Goal: Task Accomplishment & Management: Use online tool/utility

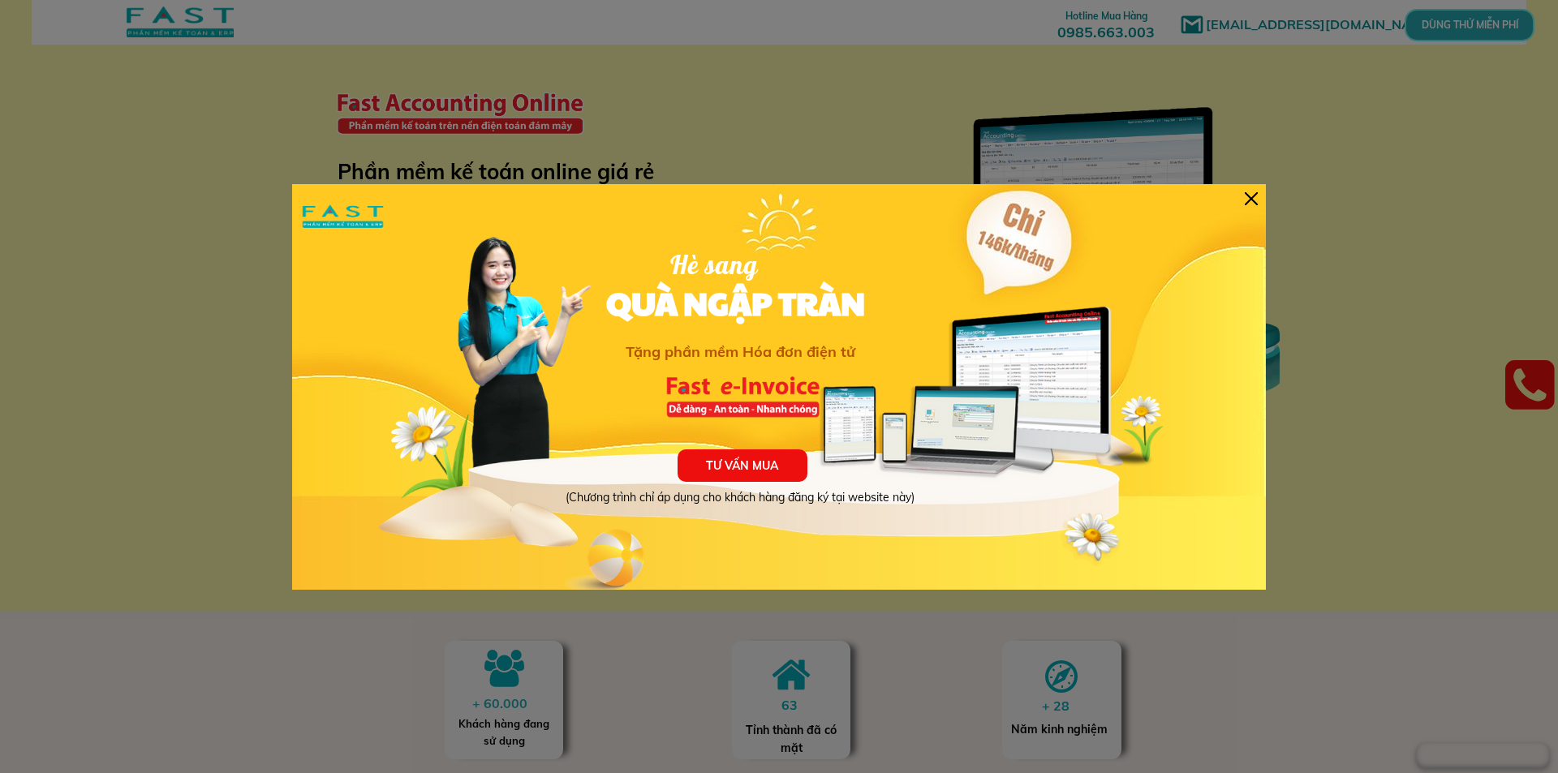
click at [1255, 200] on div at bounding box center [1251, 198] width 13 height 13
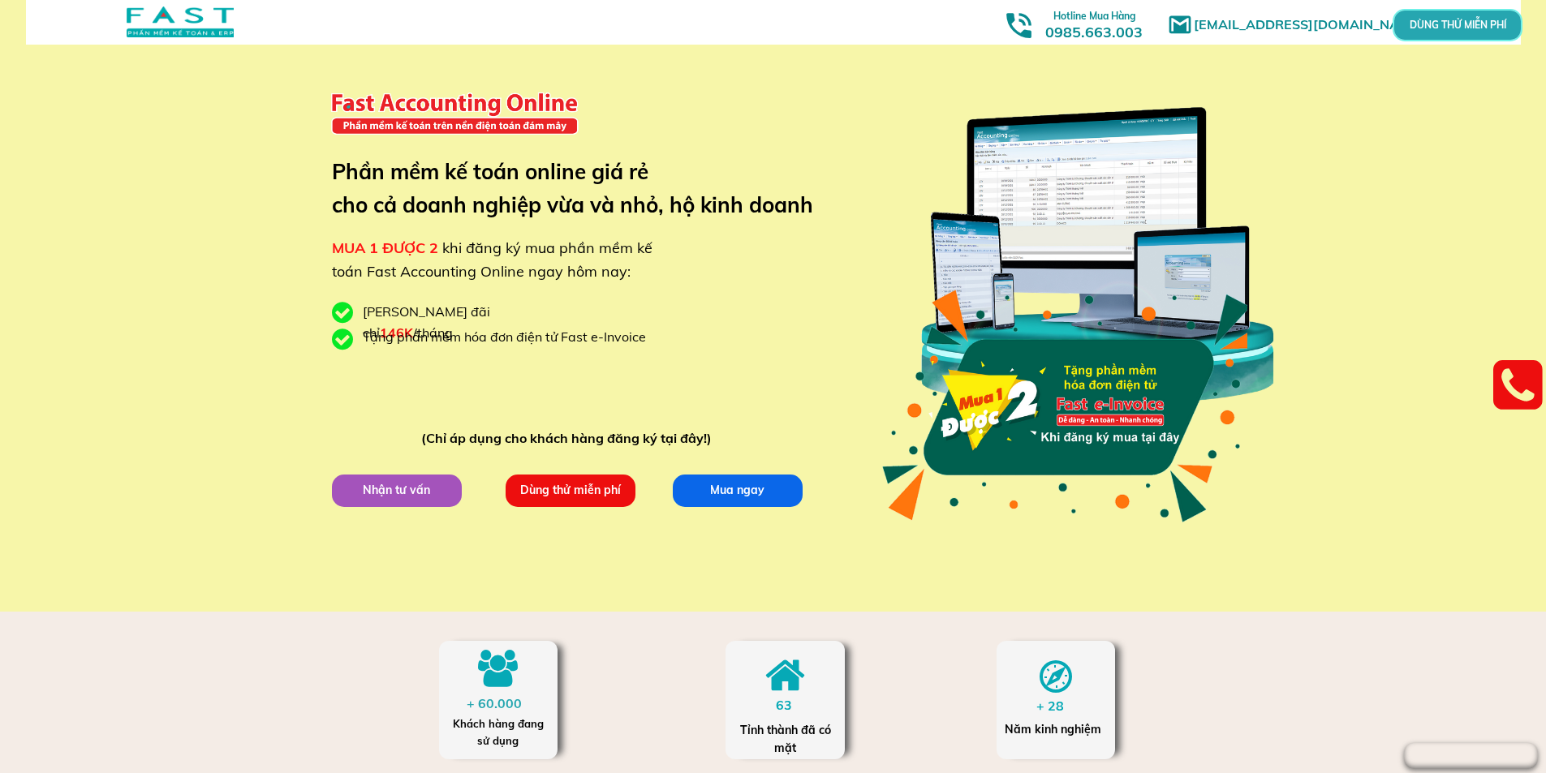
scroll to position [81, 0]
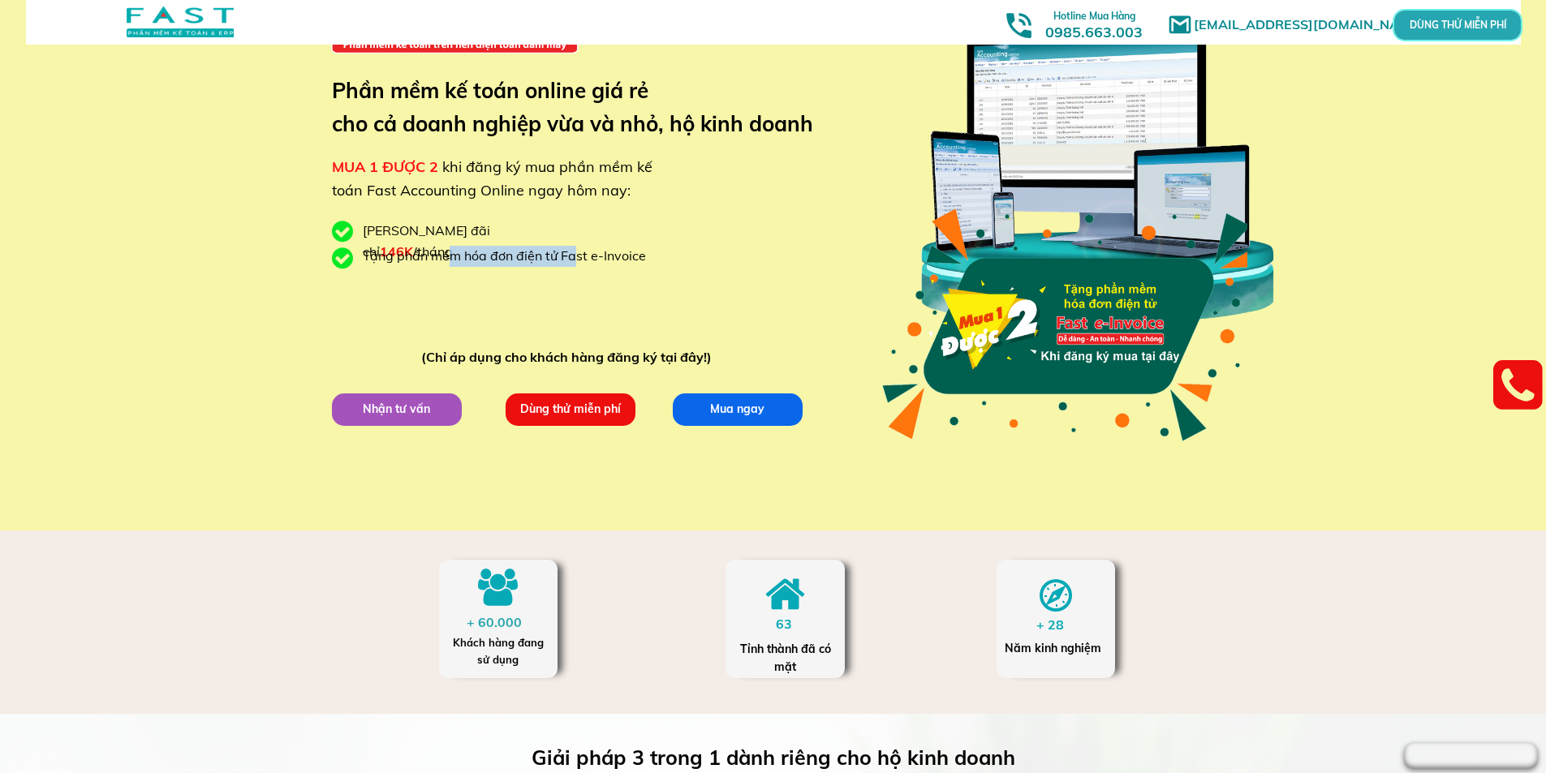
drag, startPoint x: 584, startPoint y: 260, endPoint x: 614, endPoint y: 257, distance: 30.9
click at [607, 259] on div "Tặng phần mềm hóa đơn điện tử Fast e-Invoice" at bounding box center [510, 256] width 295 height 21
click at [624, 256] on div "Tặng phần mềm hóa đơn điện tử Fast e-Invoice" at bounding box center [510, 256] width 295 height 21
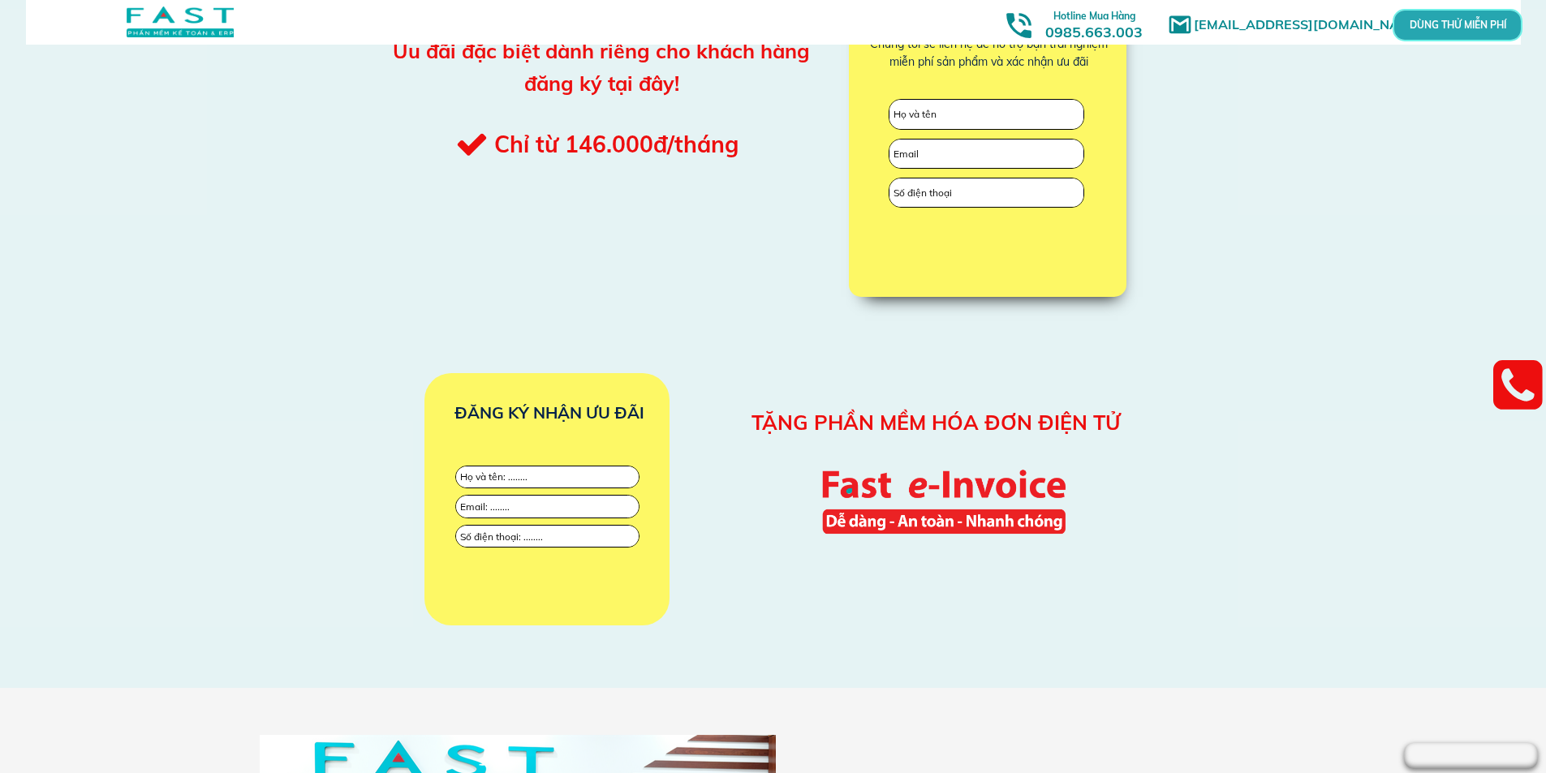
scroll to position [2029, 0]
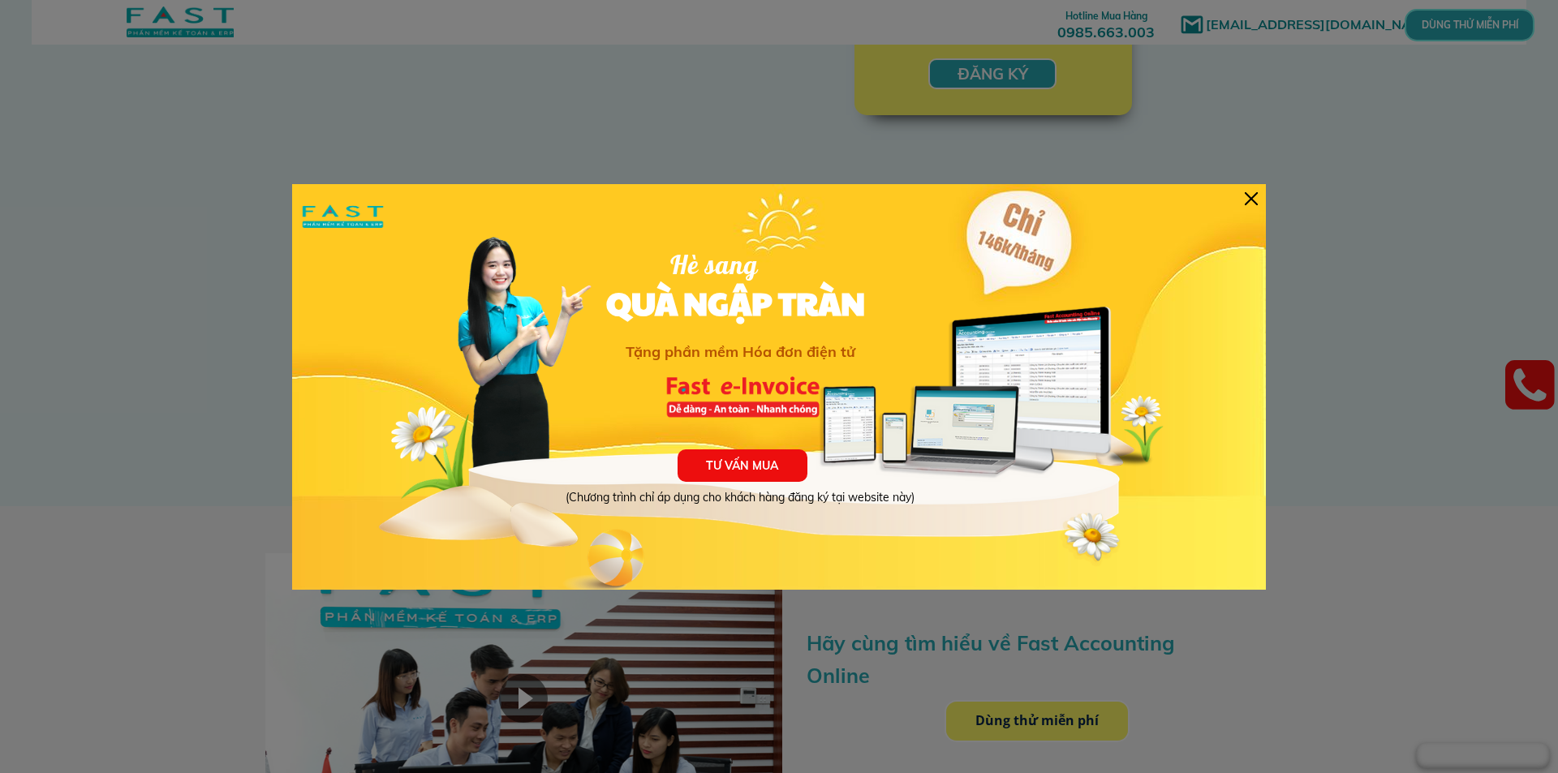
click at [1136, 90] on div at bounding box center [779, 386] width 1558 height 773
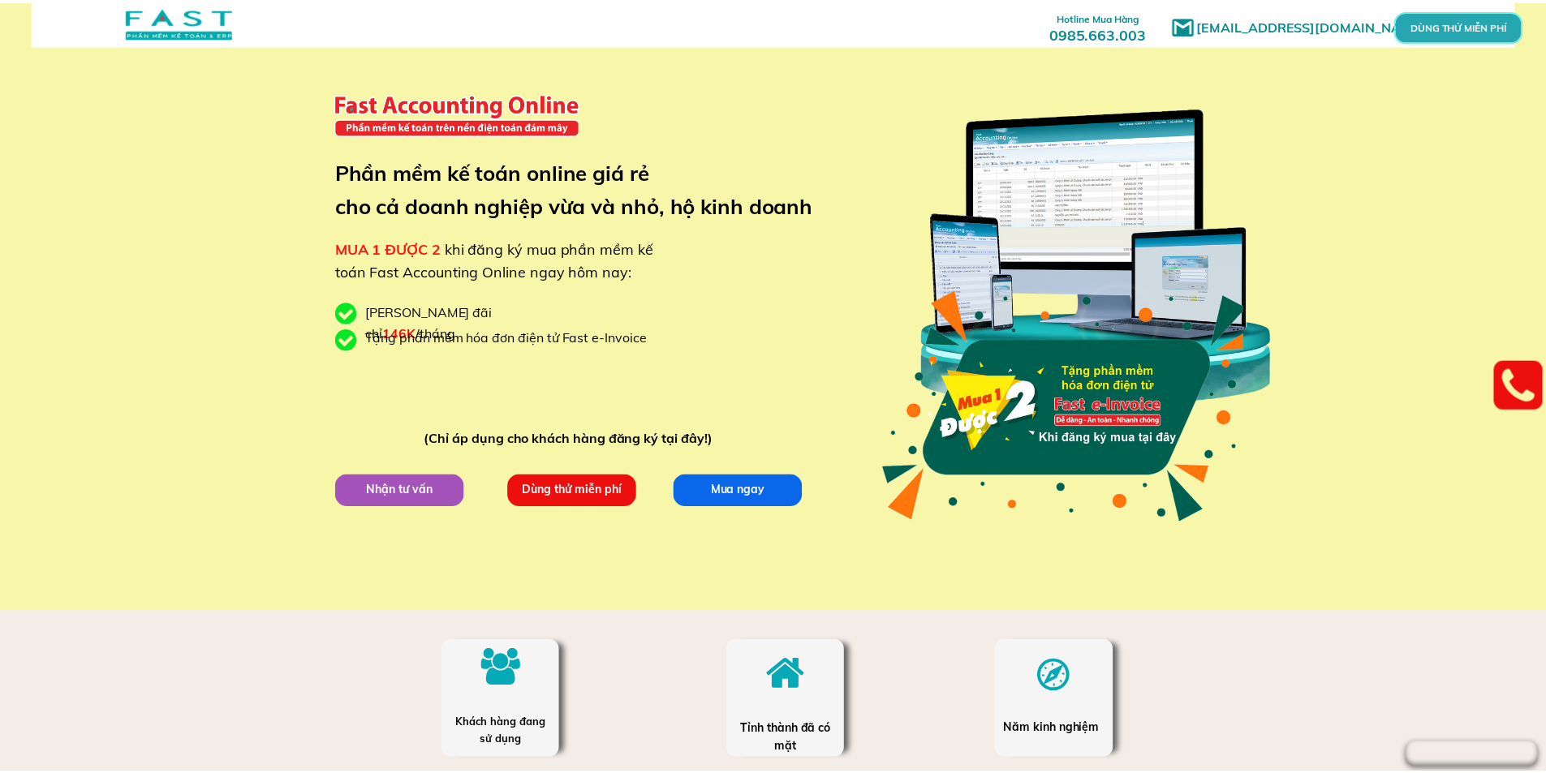
scroll to position [2029, 0]
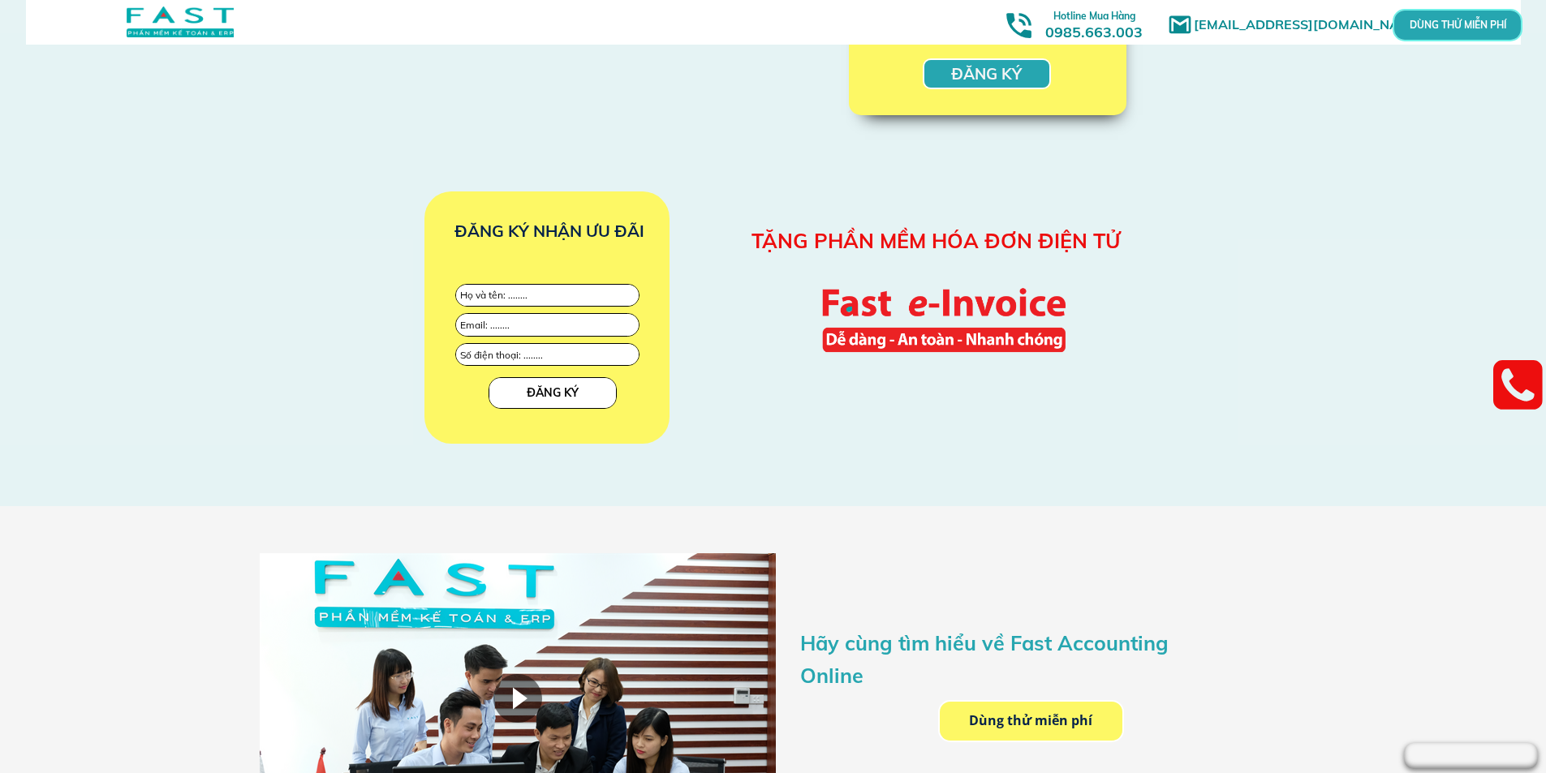
click at [1452, 28] on p "DÙNG THỬ MIỄN PHÍ" at bounding box center [1458, 25] width 38 height 9
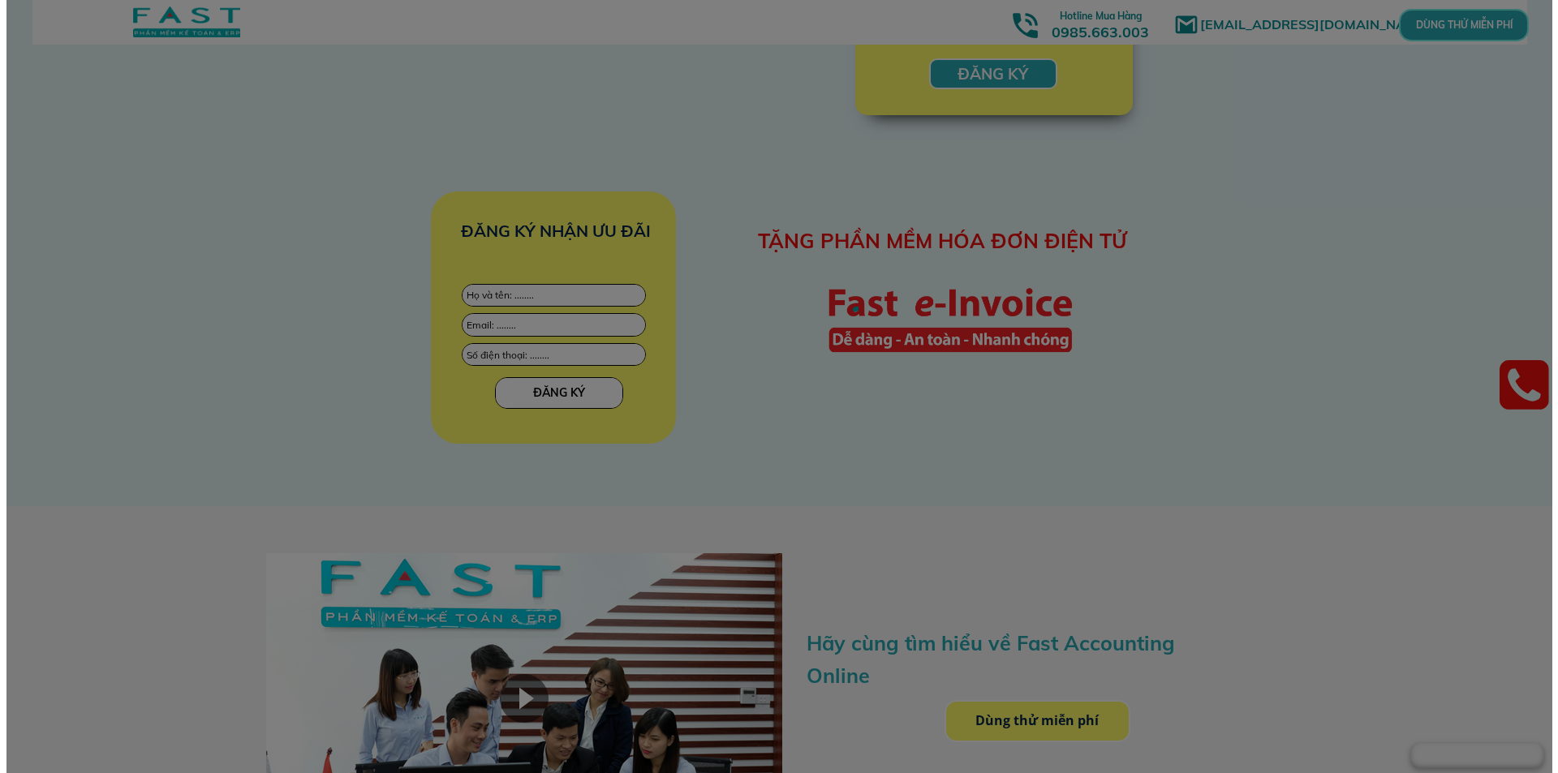
scroll to position [0, 0]
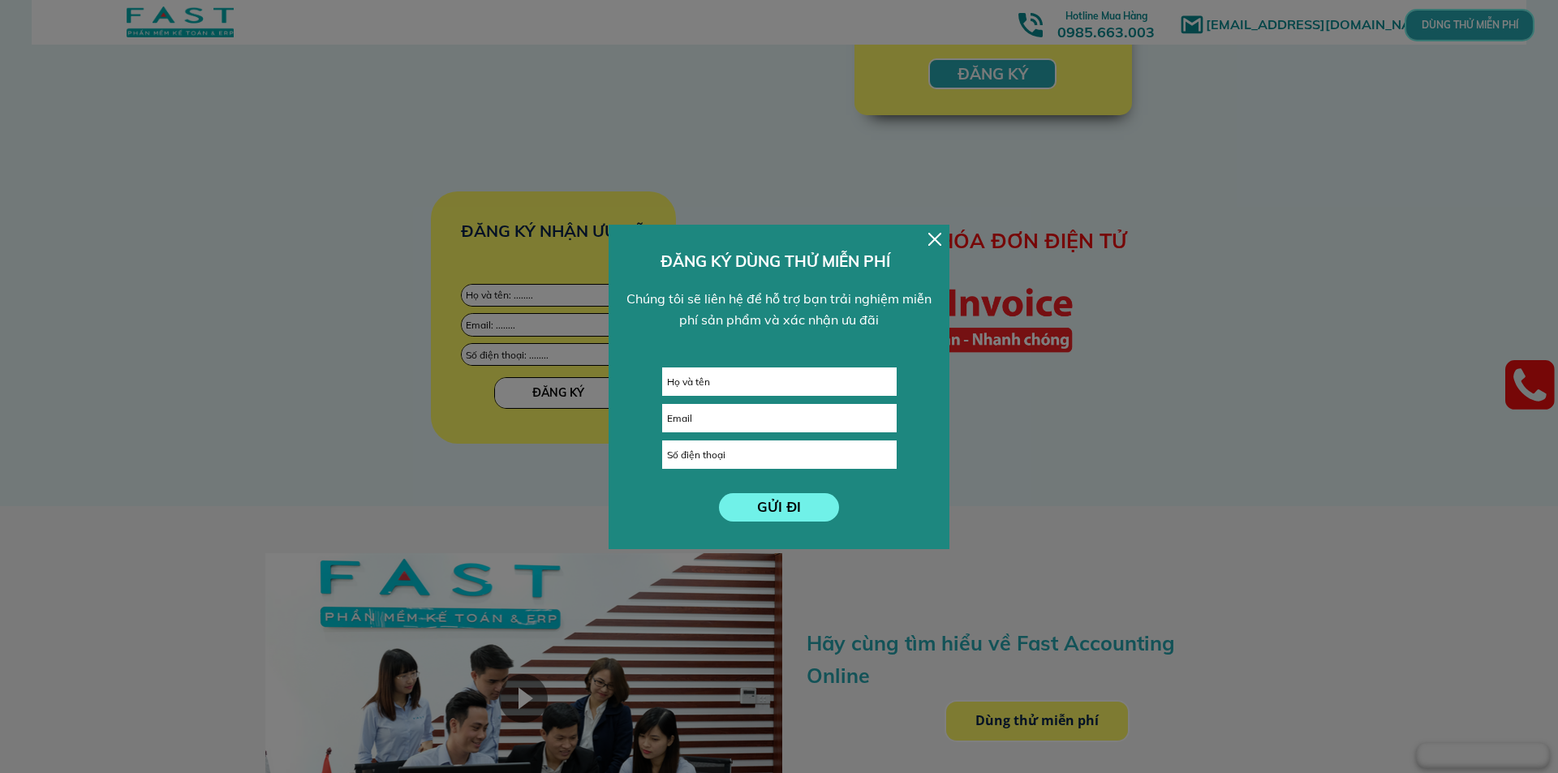
drag, startPoint x: 938, startPoint y: 239, endPoint x: 815, endPoint y: 323, distance: 149.0
click at [937, 239] on div at bounding box center [935, 239] width 13 height 13
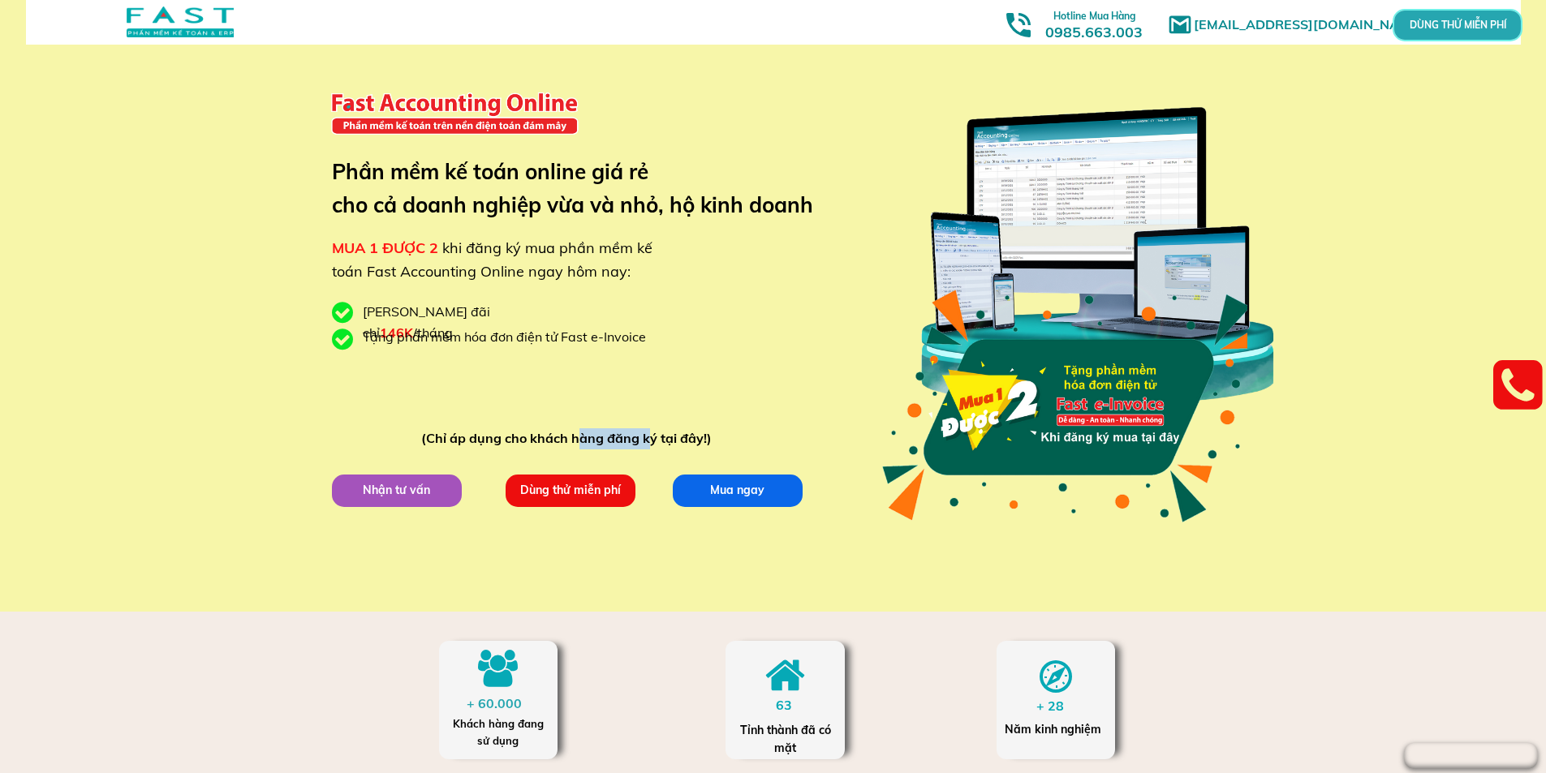
drag, startPoint x: 575, startPoint y: 445, endPoint x: 669, endPoint y: 445, distance: 93.3
click at [668, 445] on div "(Chỉ áp dụng cho khách hàng đăng ký tại đây!)" at bounding box center [570, 439] width 298 height 21
click at [526, 445] on div "(Chỉ áp dụng cho khách hàng đăng ký tại đây!)" at bounding box center [570, 439] width 298 height 21
drag, startPoint x: 505, startPoint y: 446, endPoint x: 640, endPoint y: 438, distance: 135.7
click at [640, 438] on div "(Chỉ áp dụng cho khách hàng đăng ký tại đây!)" at bounding box center [570, 439] width 298 height 21
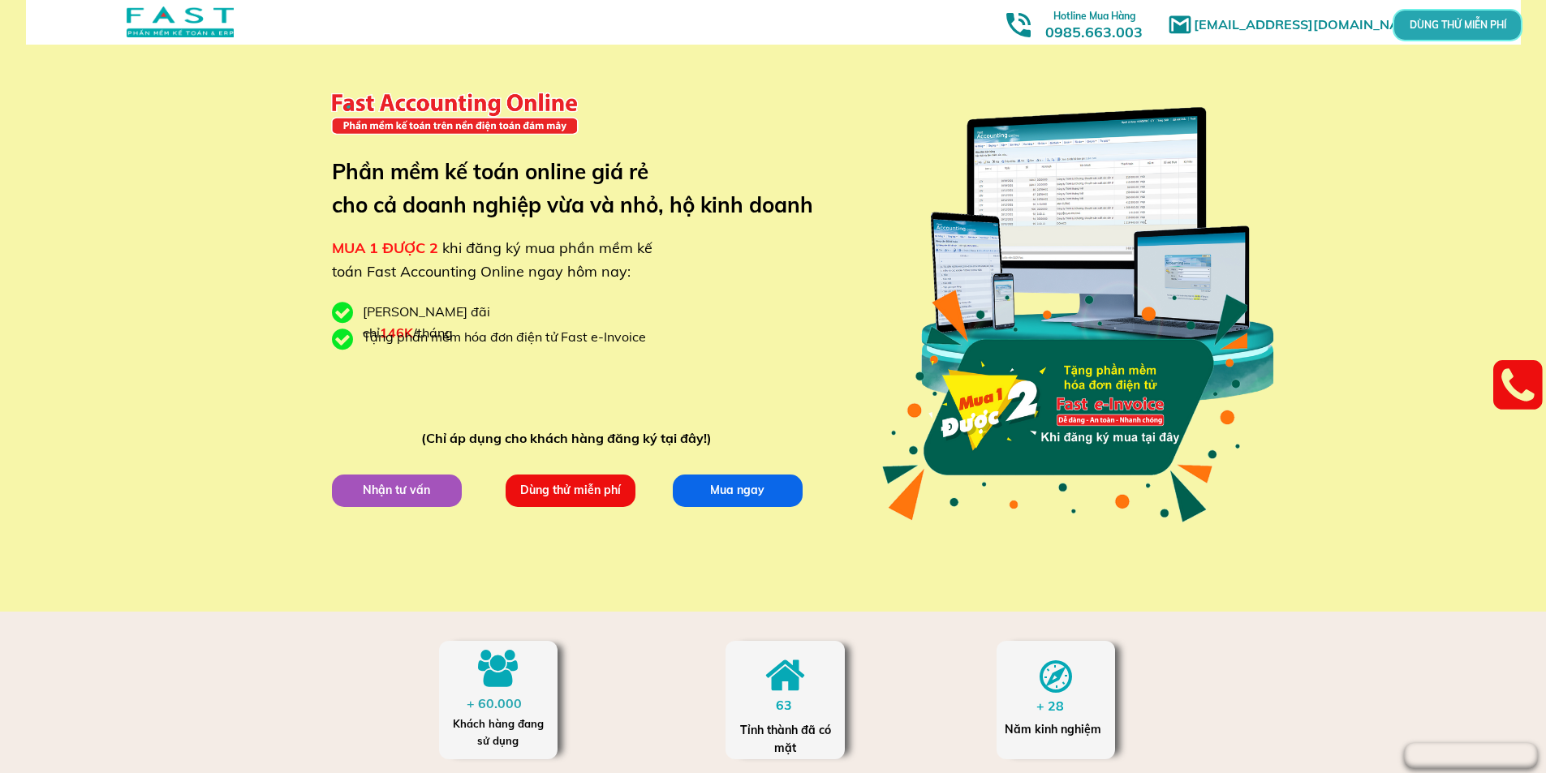
click at [650, 438] on div "(Chỉ áp dụng cho khách hàng đăng ký tại đây!)" at bounding box center [570, 439] width 298 height 21
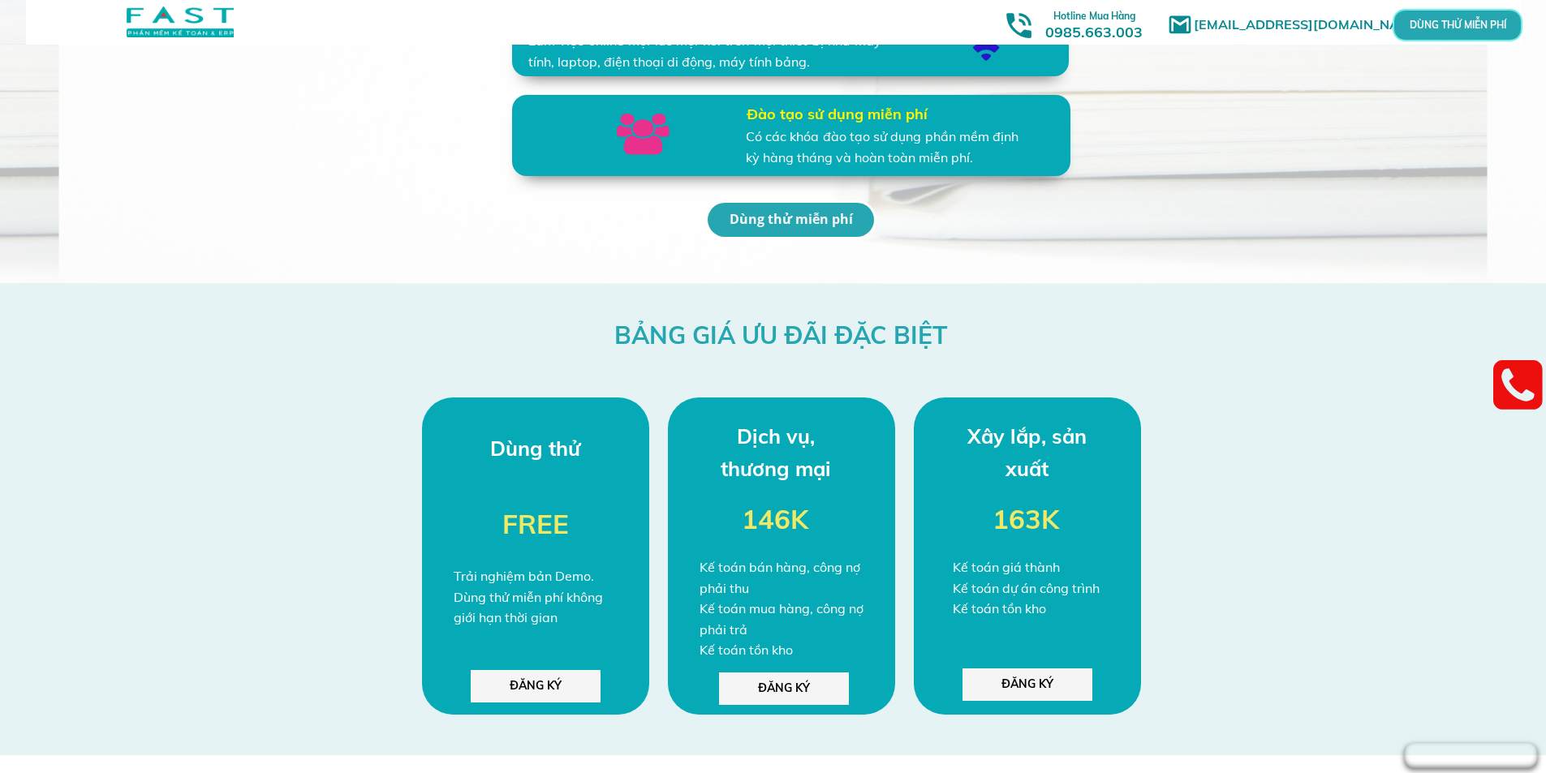
scroll to position [3960, 0]
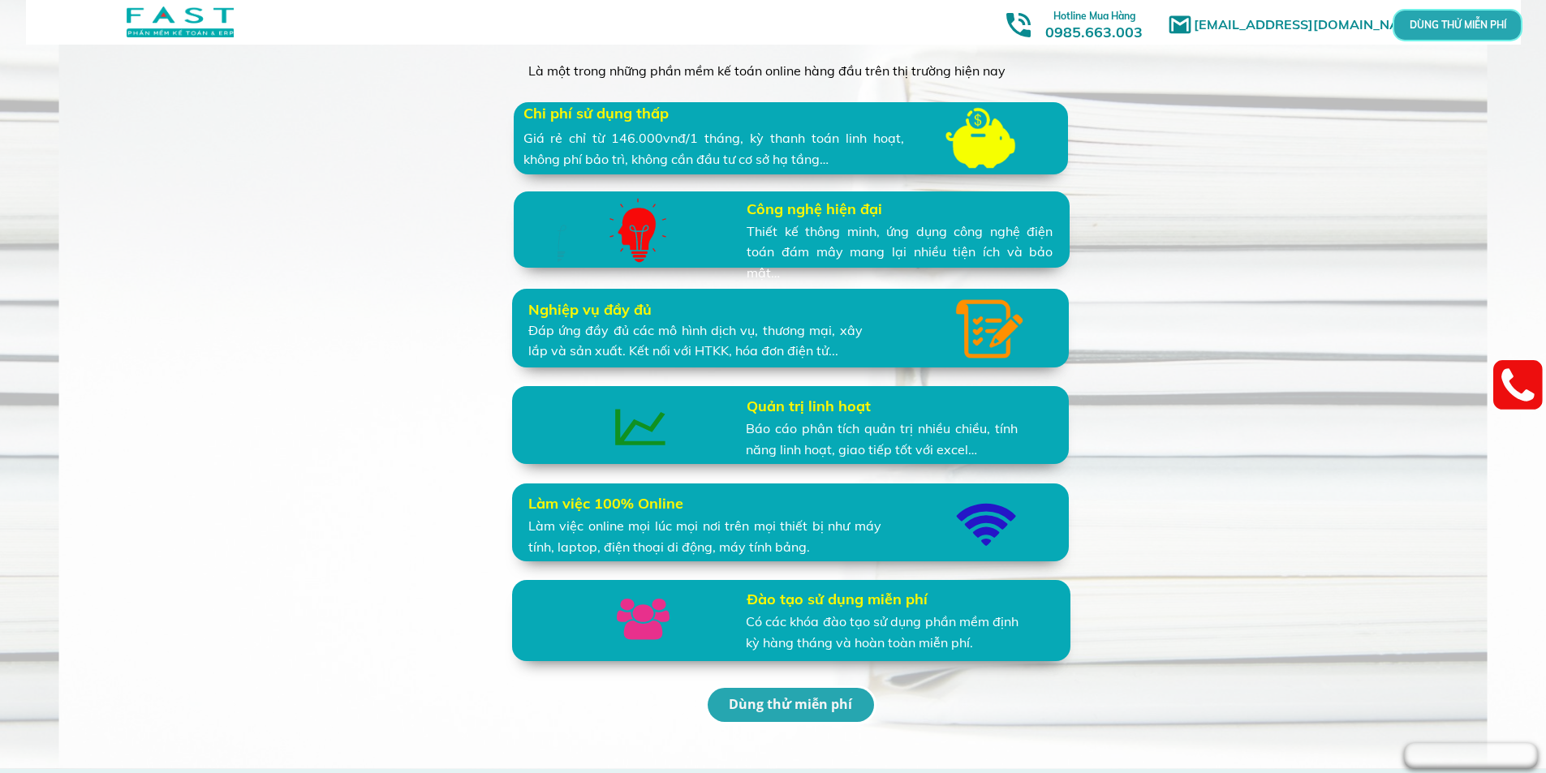
drag, startPoint x: 1553, startPoint y: 540, endPoint x: 1138, endPoint y: 408, distance: 435.9
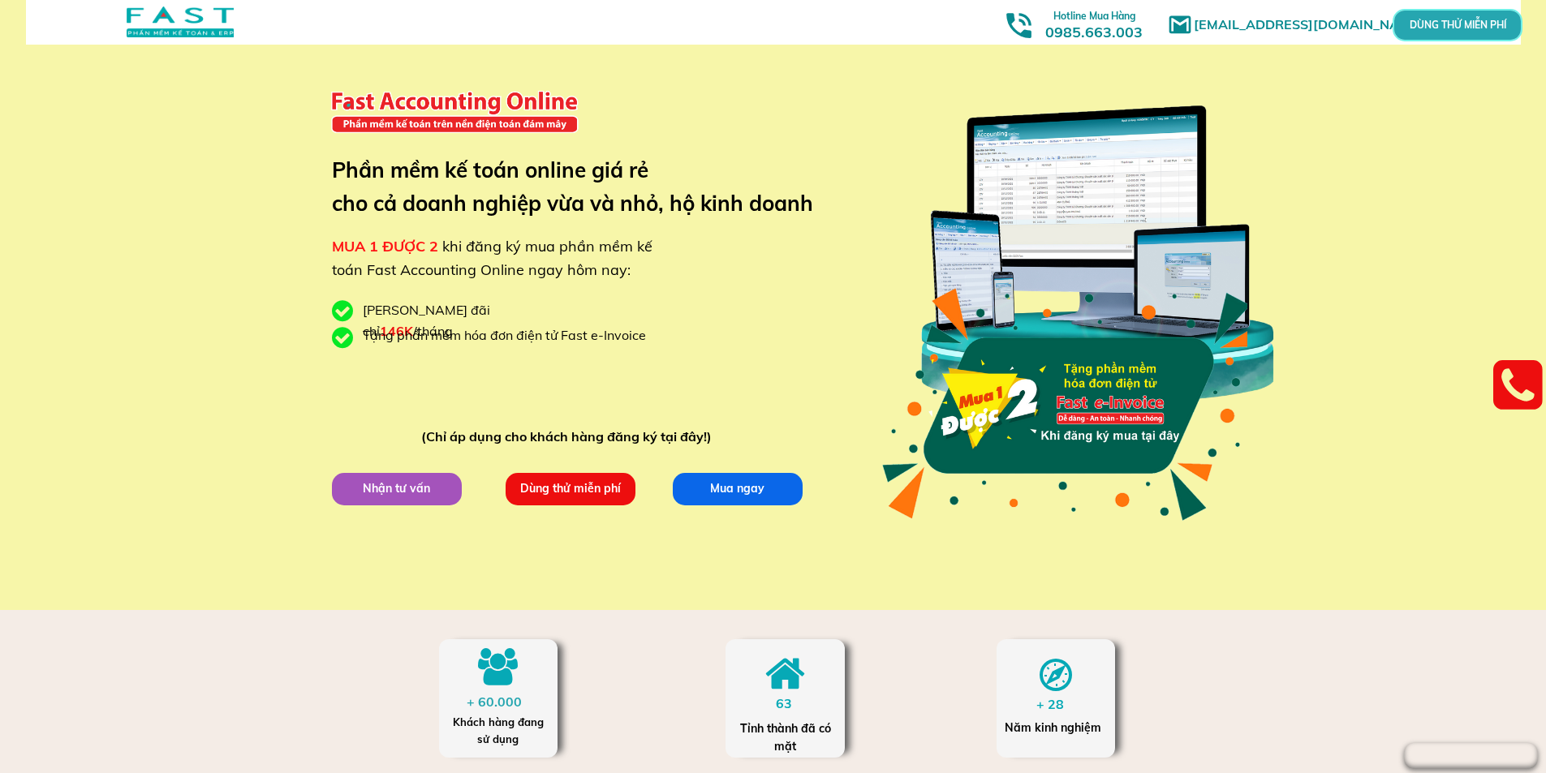
scroll to position [0, 0]
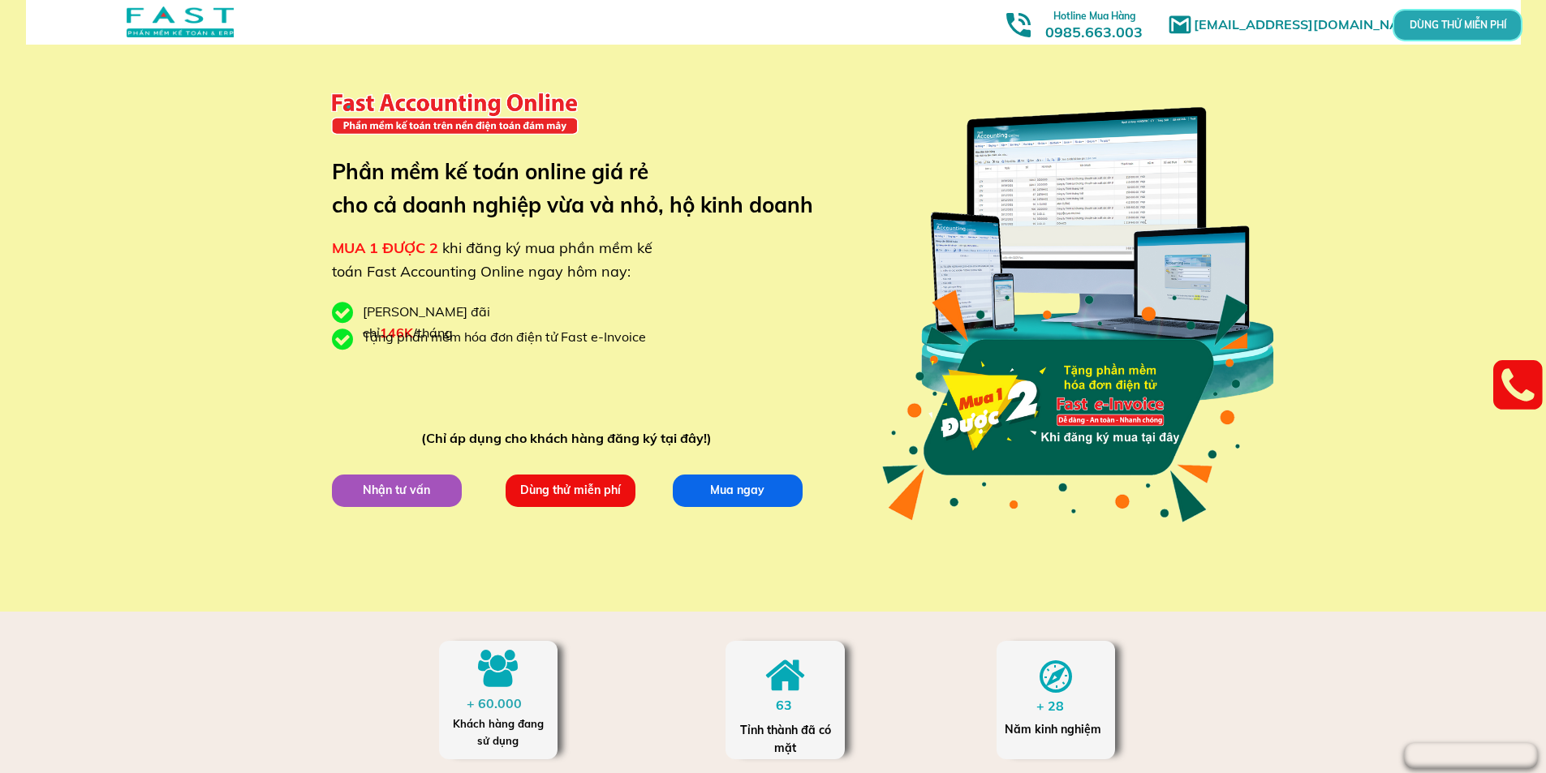
click at [197, 23] on div at bounding box center [180, 21] width 107 height 31
